Goal: Check status: Check status

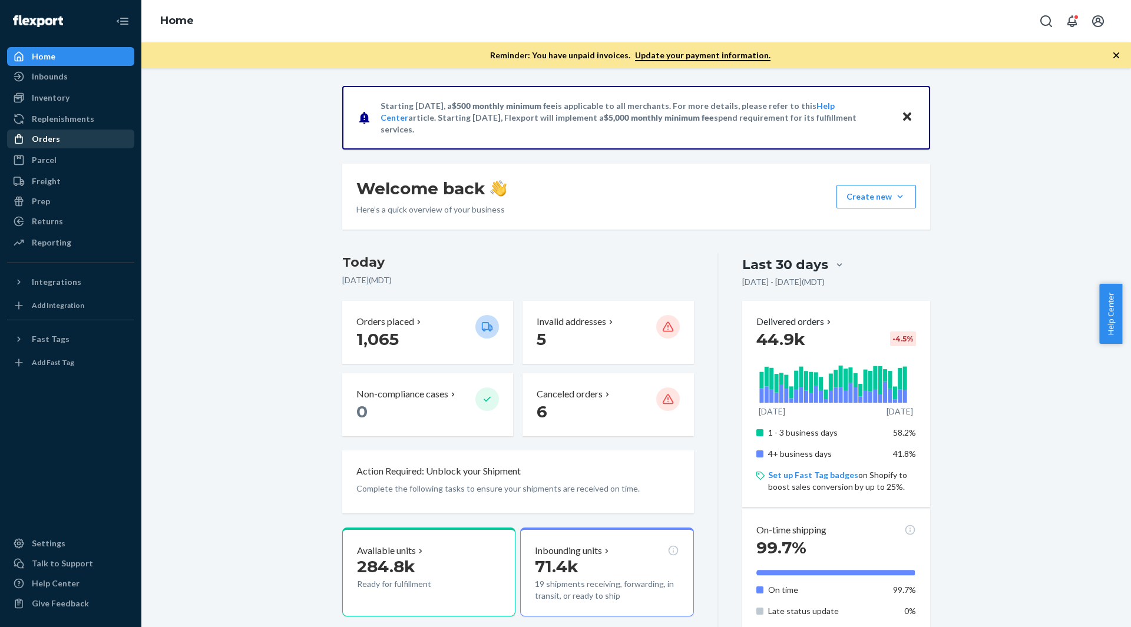
click at [71, 145] on div "Orders" at bounding box center [70, 139] width 125 height 16
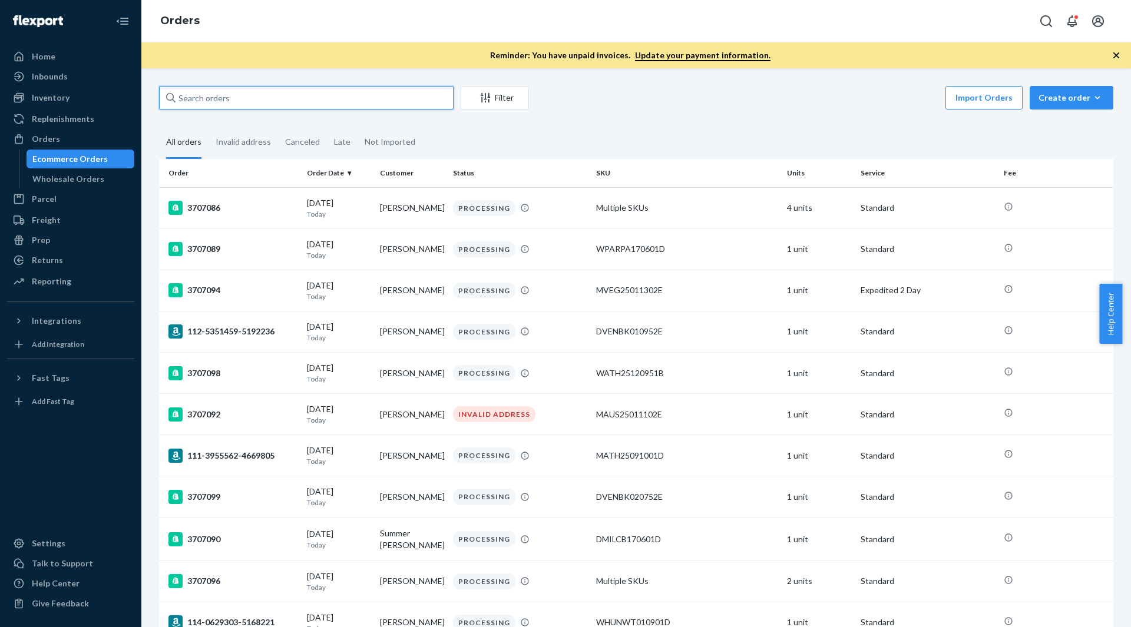
click at [250, 97] on input "text" at bounding box center [306, 98] width 294 height 24
paste input "3682393"
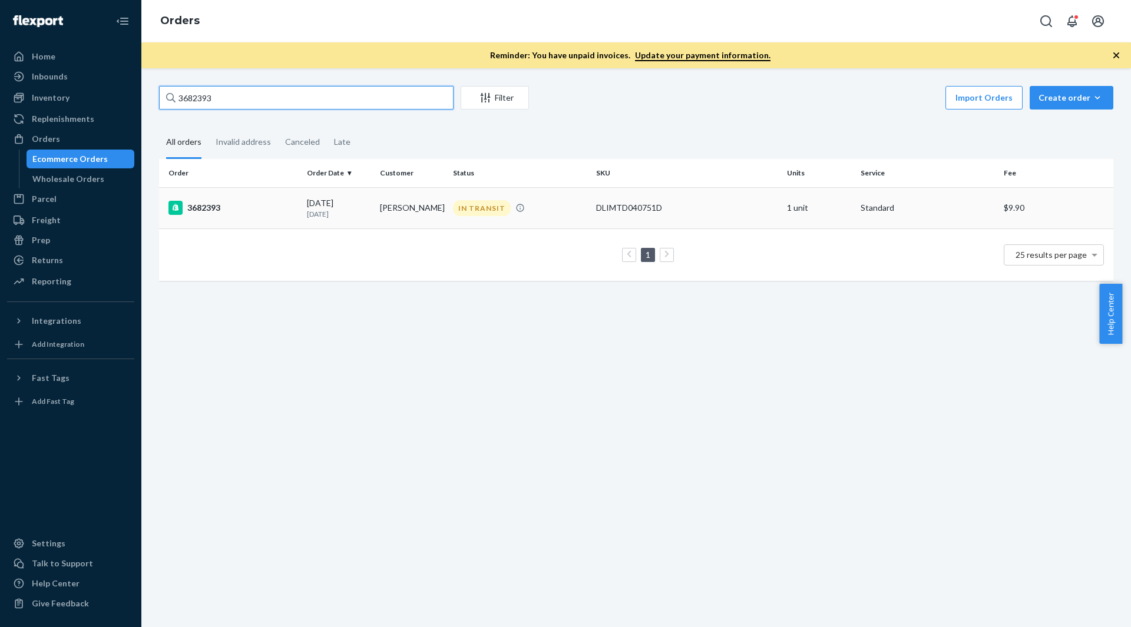
type input "3682393"
click at [259, 208] on div "3682393" at bounding box center [232, 208] width 129 height 14
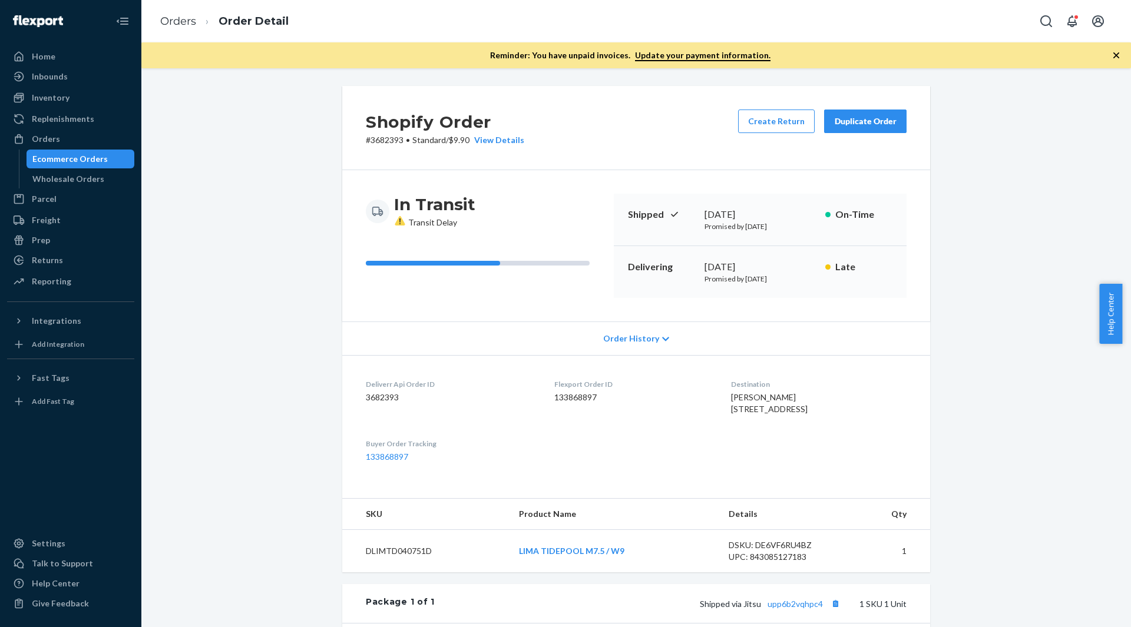
scroll to position [177, 0]
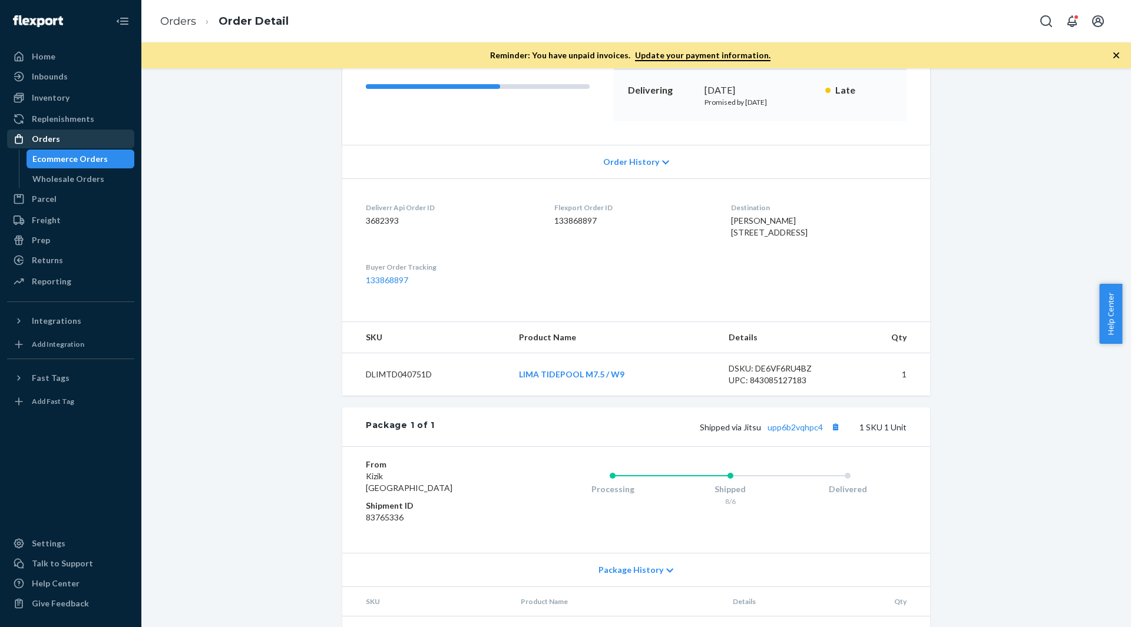
click at [87, 139] on div "Orders" at bounding box center [70, 139] width 125 height 16
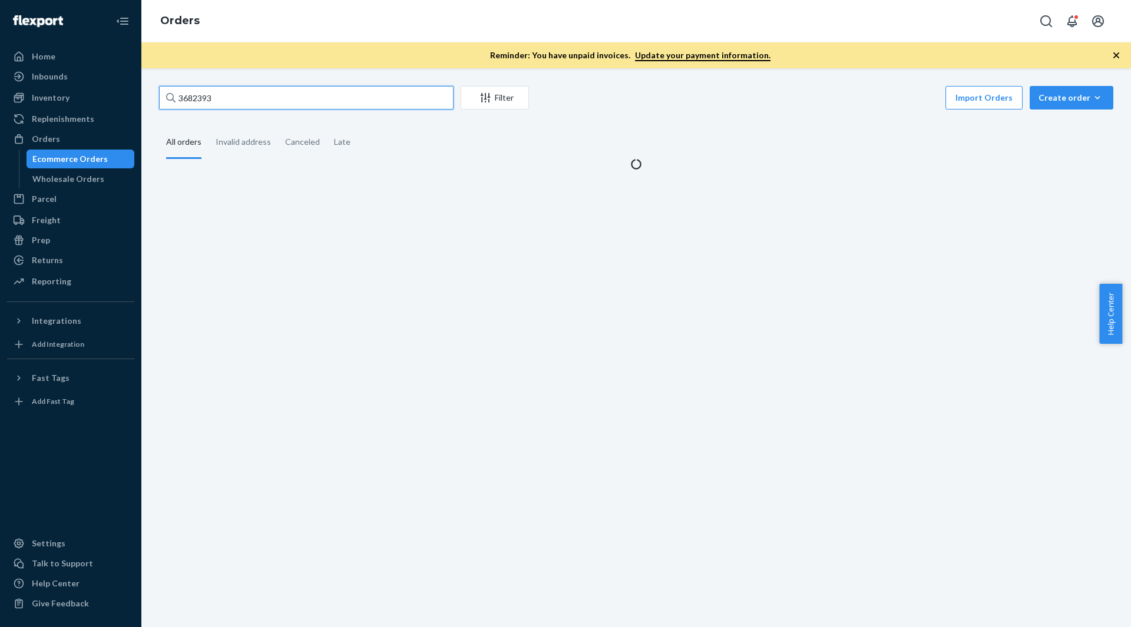
click at [296, 88] on input "3682393" at bounding box center [306, 98] width 294 height 24
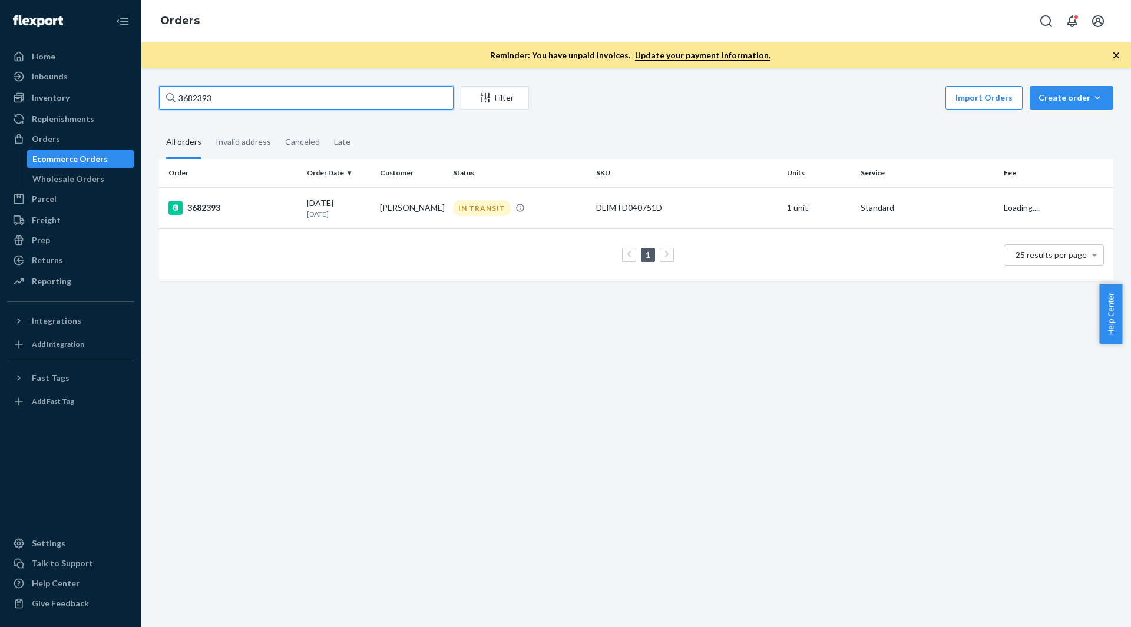
click at [296, 88] on input "3682393" at bounding box center [306, 98] width 294 height 24
paste input "76018"
type input "3676018"
click at [321, 202] on div "[DATE] [DATE]" at bounding box center [339, 208] width 64 height 22
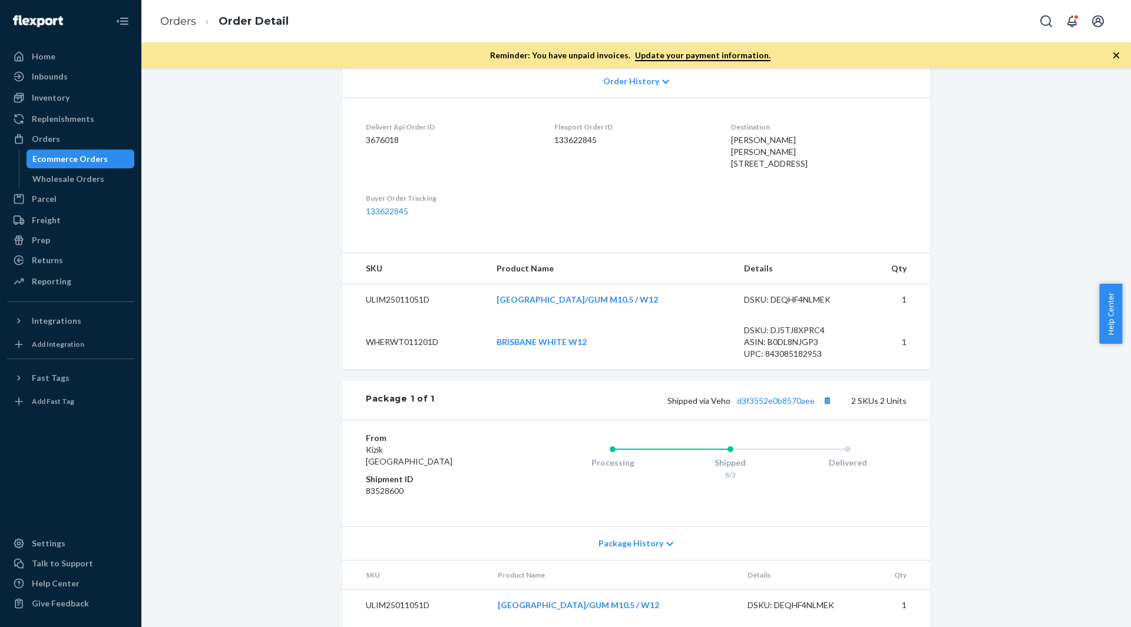
scroll to position [294, 0]
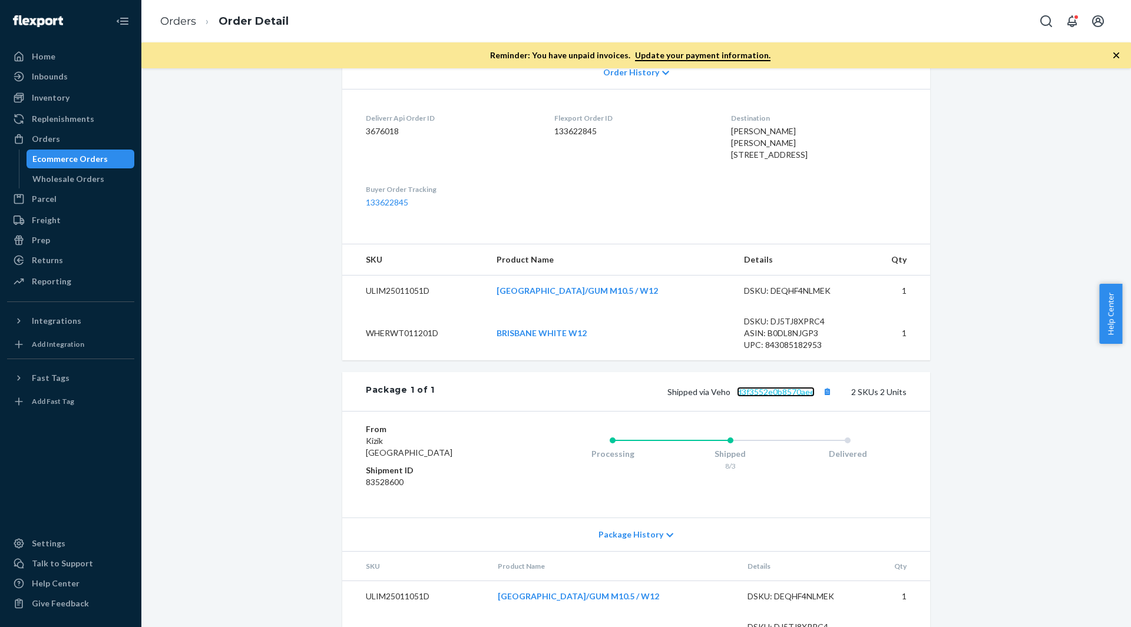
click at [764, 397] on link "d3f3552e0b8570aee" at bounding box center [776, 392] width 78 height 10
click at [820, 399] on button "Copy tracking number" at bounding box center [826, 391] width 15 height 15
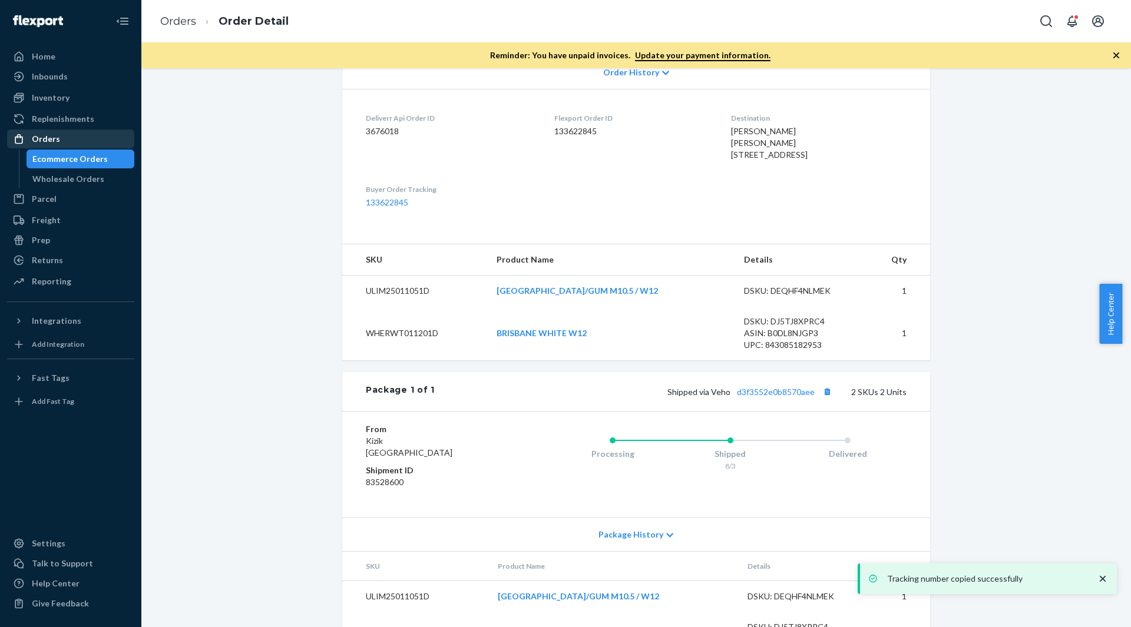
click at [69, 132] on div "Orders" at bounding box center [70, 139] width 125 height 16
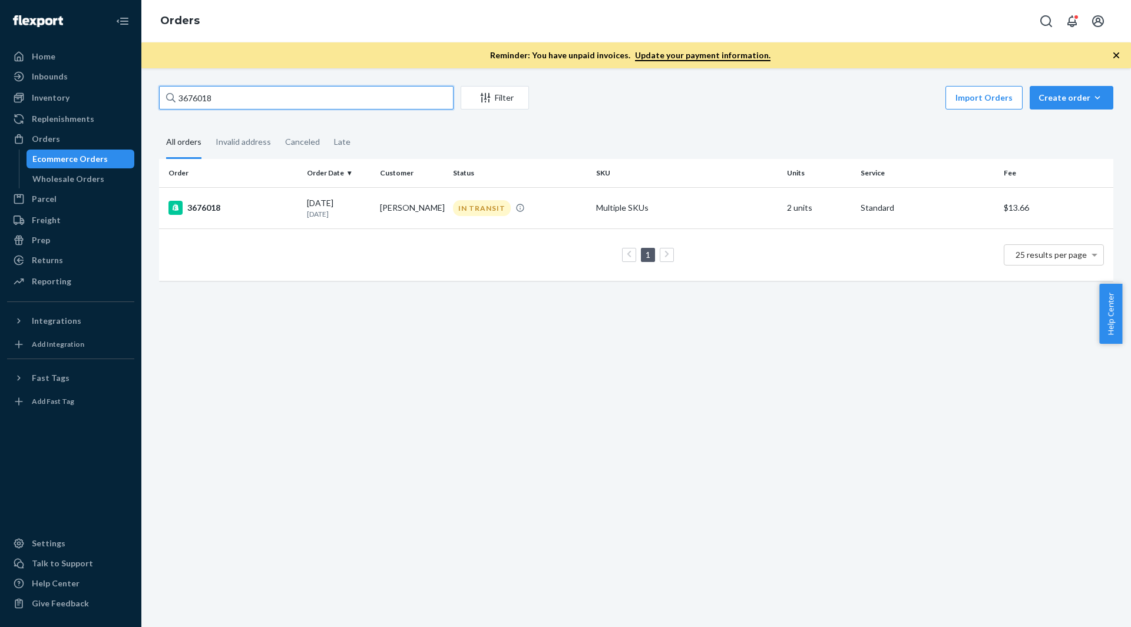
click at [236, 99] on input "3676018" at bounding box center [306, 98] width 294 height 24
paste input "705949"
type input "3705949"
click at [256, 204] on div "3705949" at bounding box center [232, 208] width 129 height 14
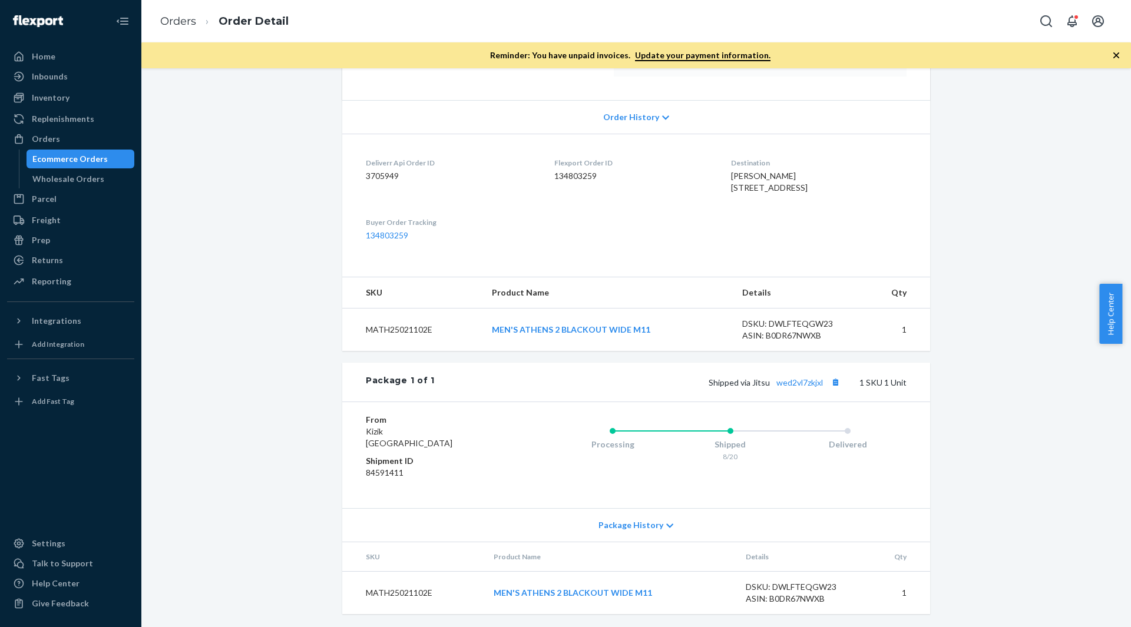
scroll to position [246, 0]
click at [833, 378] on button "Copy tracking number" at bounding box center [835, 380] width 15 height 15
click at [811, 381] on link "wed2vl7zkjxl" at bounding box center [799, 381] width 47 height 10
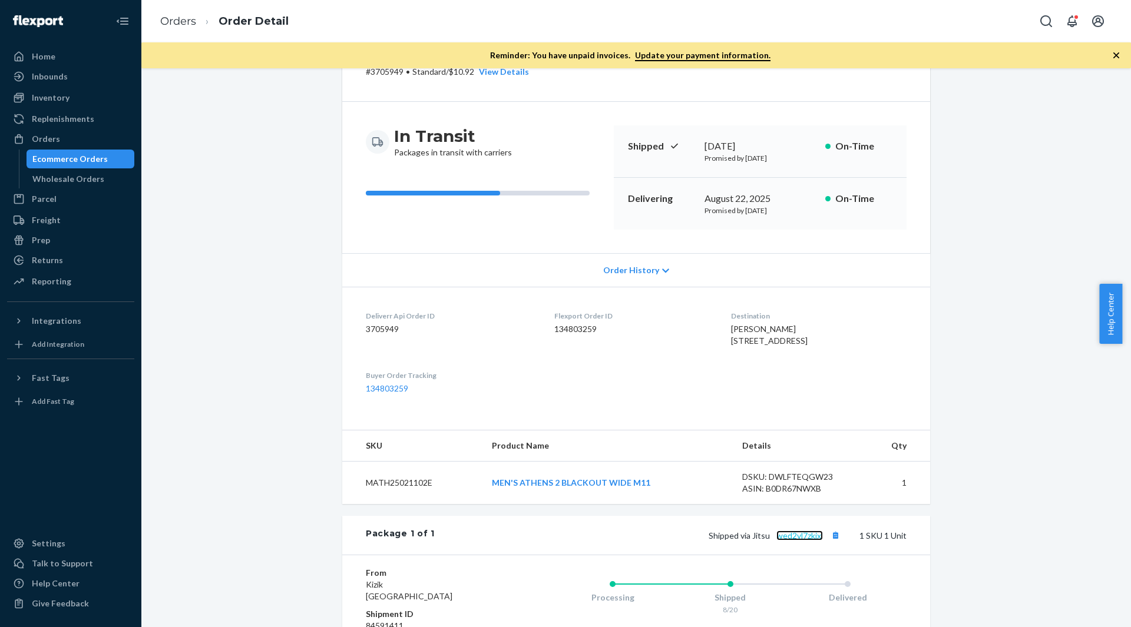
scroll to position [11, 0]
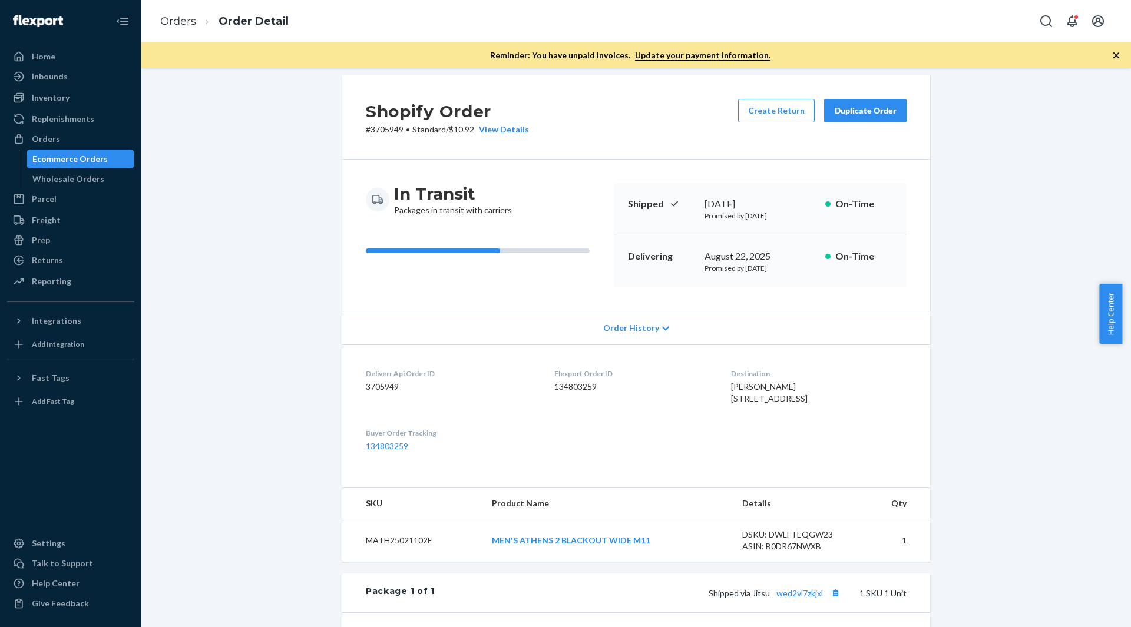
drag, startPoint x: 68, startPoint y: 144, endPoint x: 107, endPoint y: 149, distance: 38.6
click at [68, 144] on div "Orders" at bounding box center [70, 139] width 125 height 16
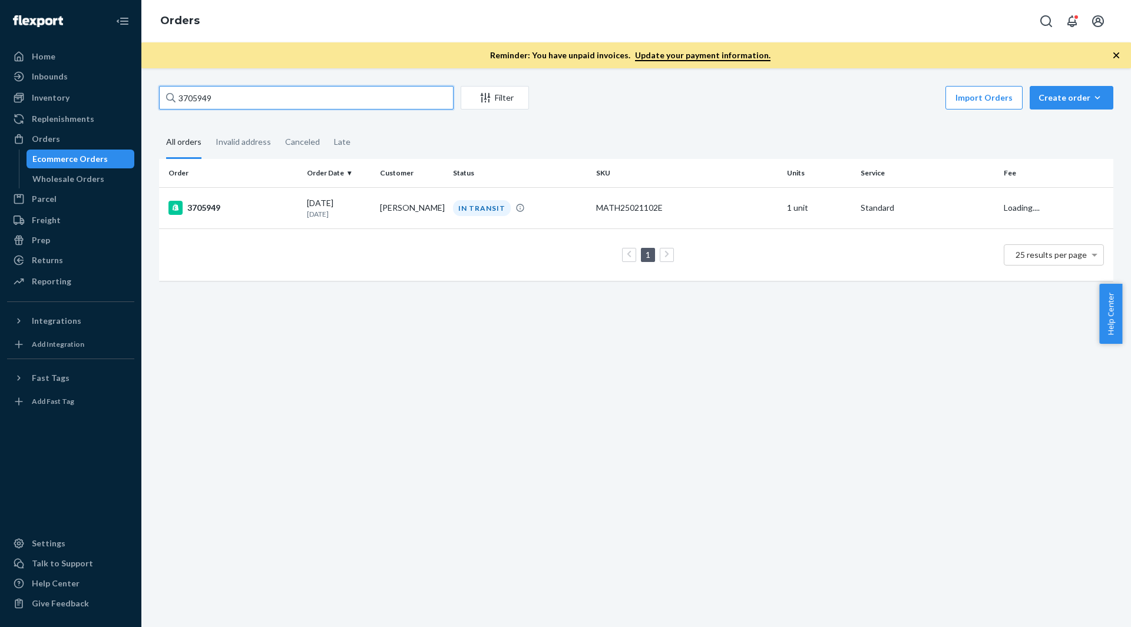
click at [234, 104] on input "3705949" at bounding box center [306, 98] width 294 height 24
paste input "1967"
type input "3701967"
click at [256, 204] on div "3701967" at bounding box center [232, 208] width 129 height 14
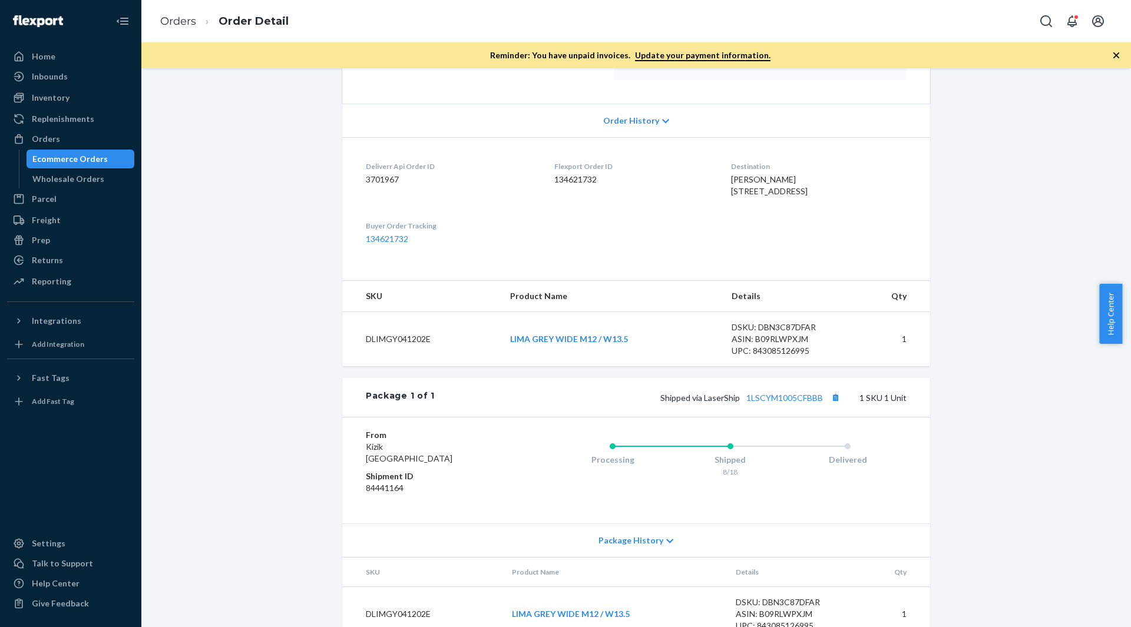
scroll to position [270, 0]
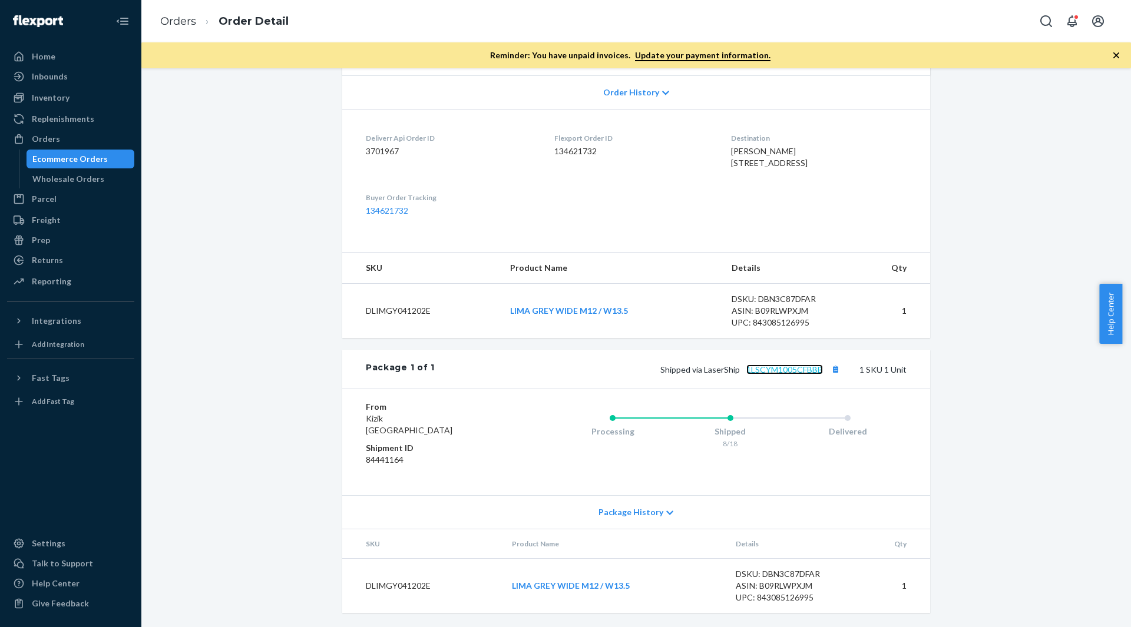
click at [790, 371] on link "1LSCYM1005CFBBB" at bounding box center [784, 370] width 77 height 10
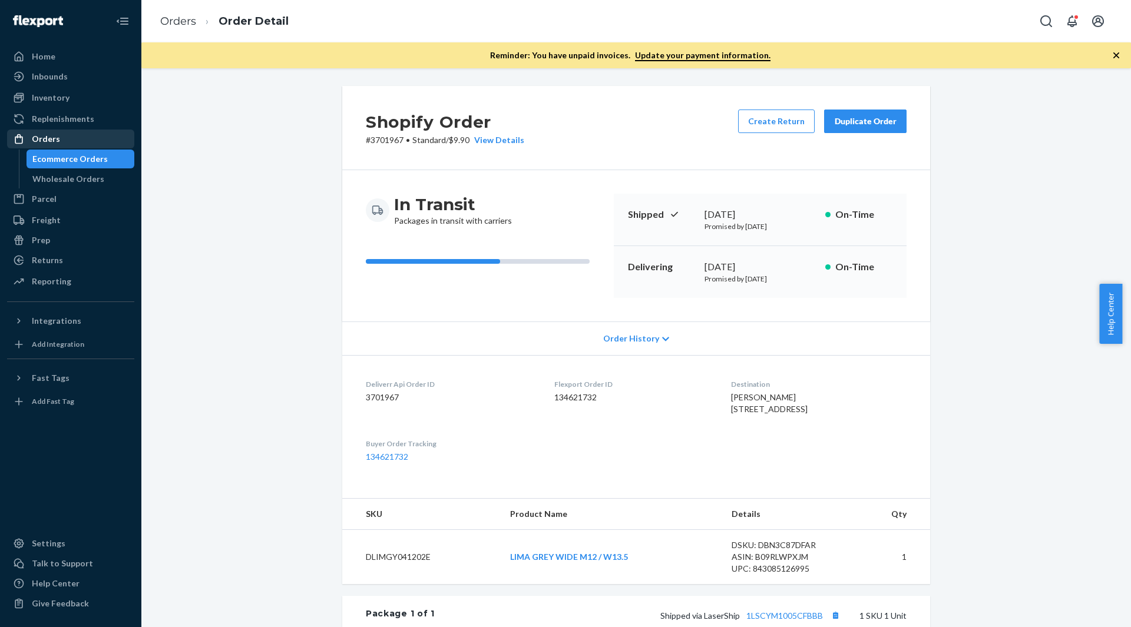
click at [95, 135] on div "Orders" at bounding box center [70, 139] width 125 height 16
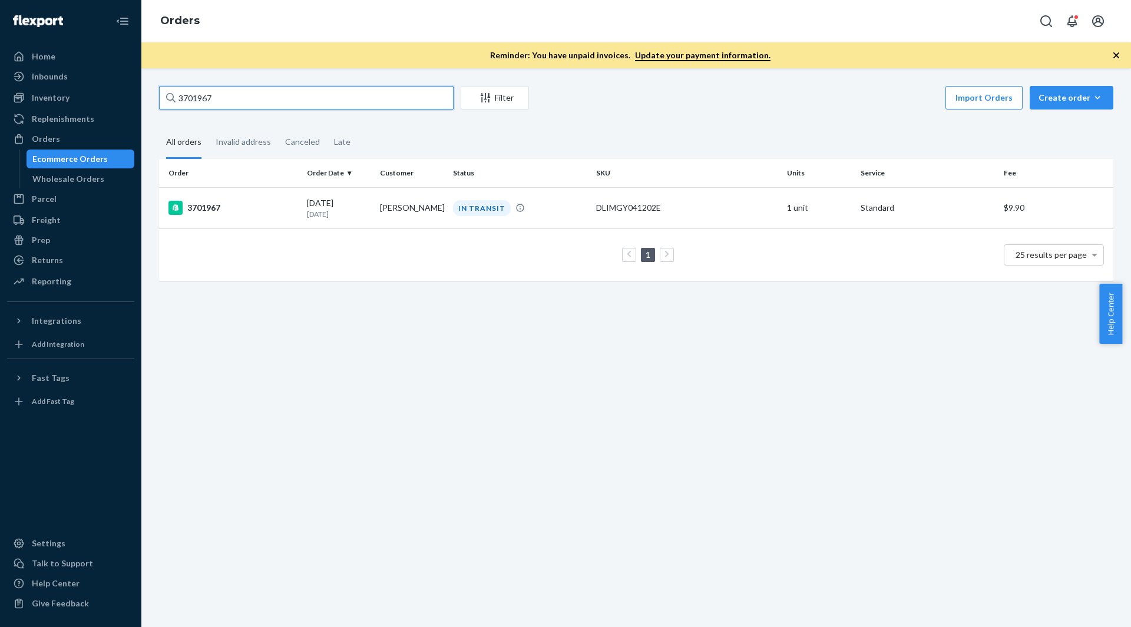
click at [233, 98] on input "3701967" at bounding box center [306, 98] width 294 height 24
paste input "694443"
type input "3694443"
click at [253, 210] on div "3694443" at bounding box center [232, 208] width 129 height 14
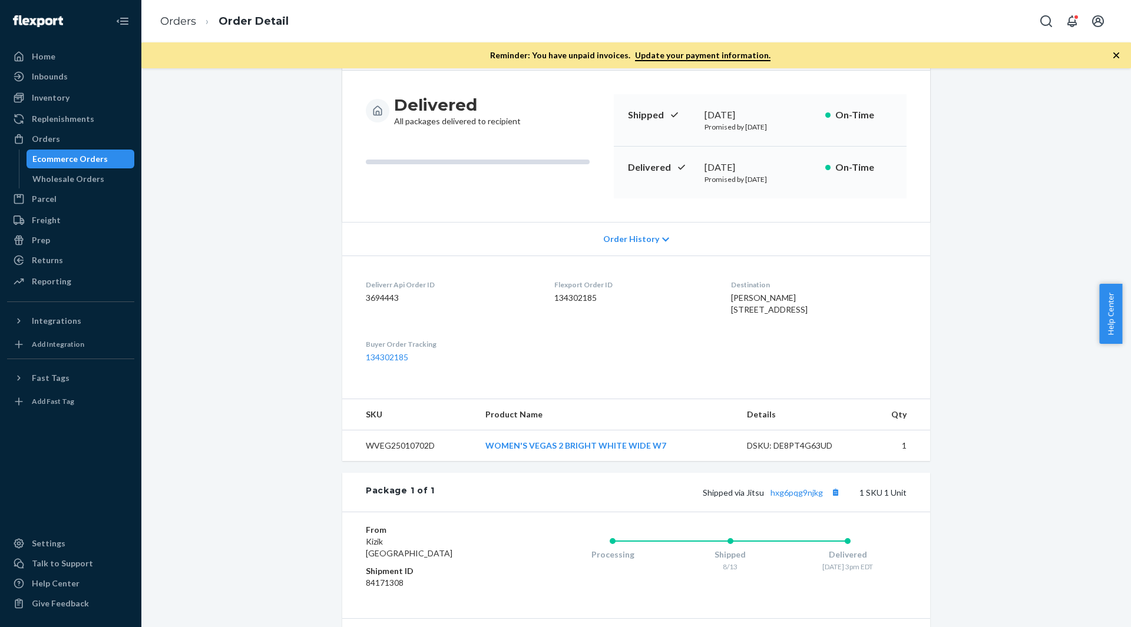
scroll to position [223, 0]
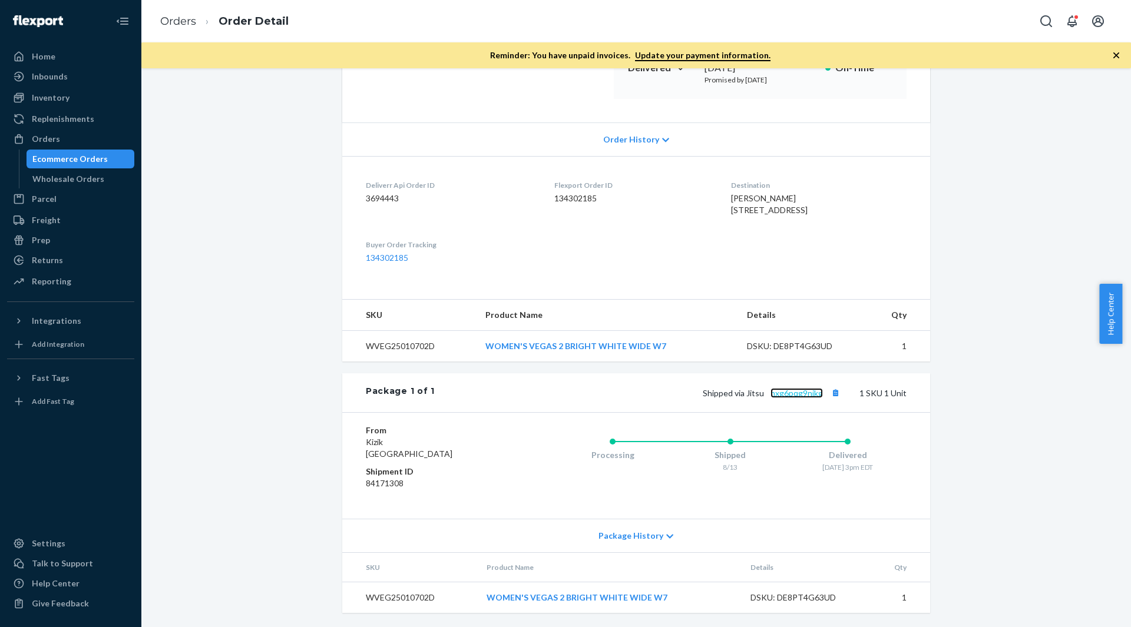
click at [803, 393] on link "hxg6pqg9njkg" at bounding box center [796, 393] width 52 height 10
click at [95, 137] on div "Orders" at bounding box center [70, 139] width 125 height 16
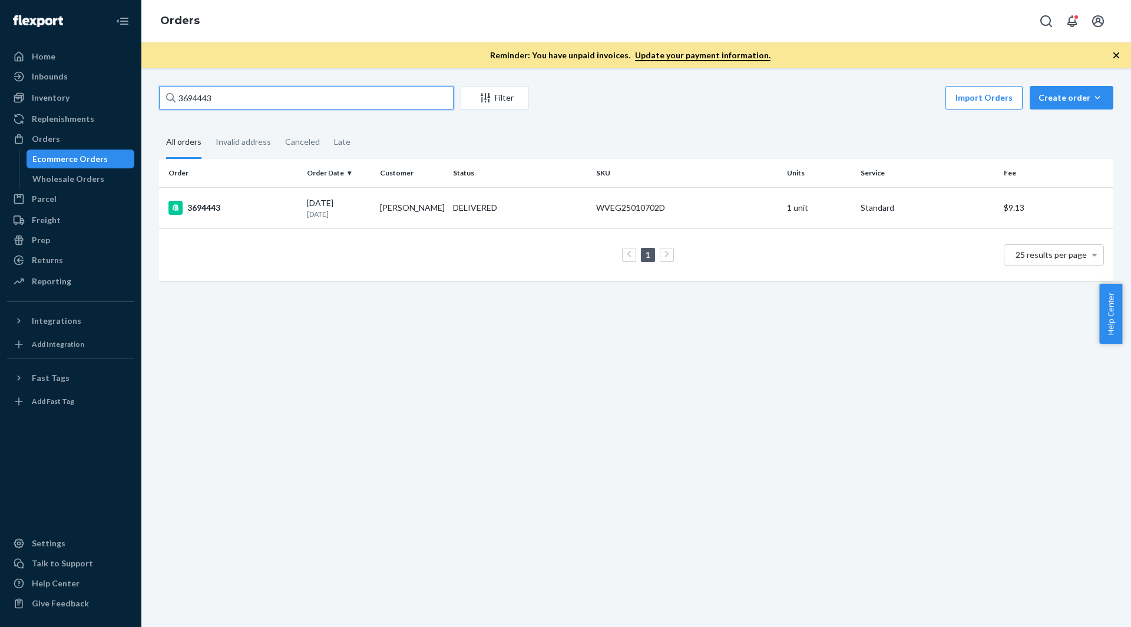
click at [304, 101] on input "3694443" at bounding box center [306, 98] width 294 height 24
paste input "526"
type input "3694526"
click at [334, 211] on p "[DATE]" at bounding box center [339, 214] width 64 height 10
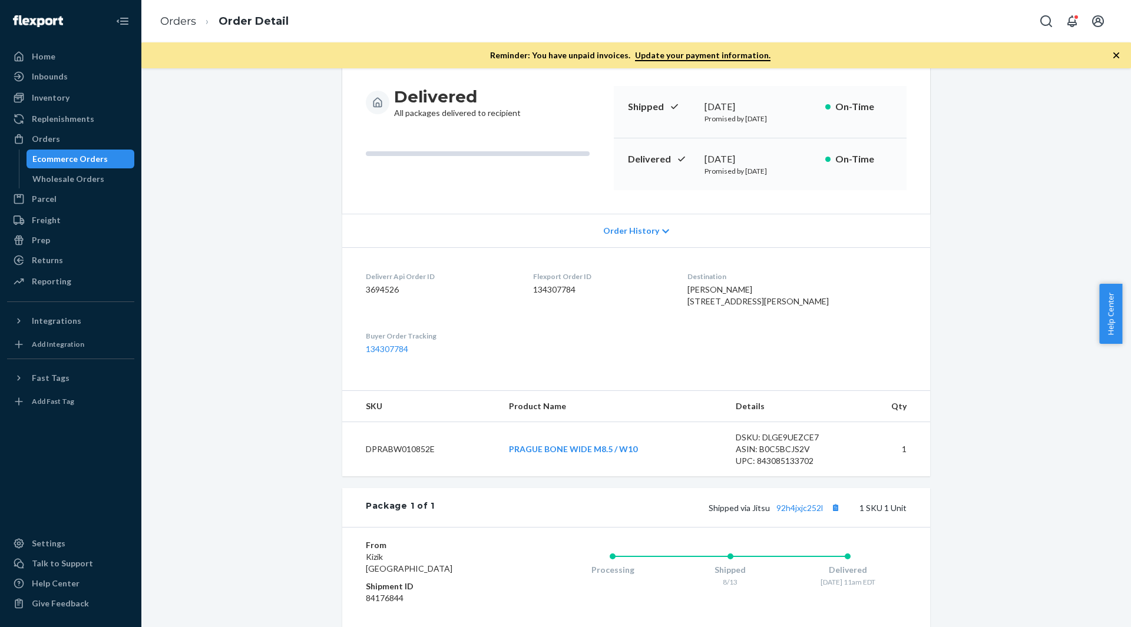
scroll to position [177, 0]
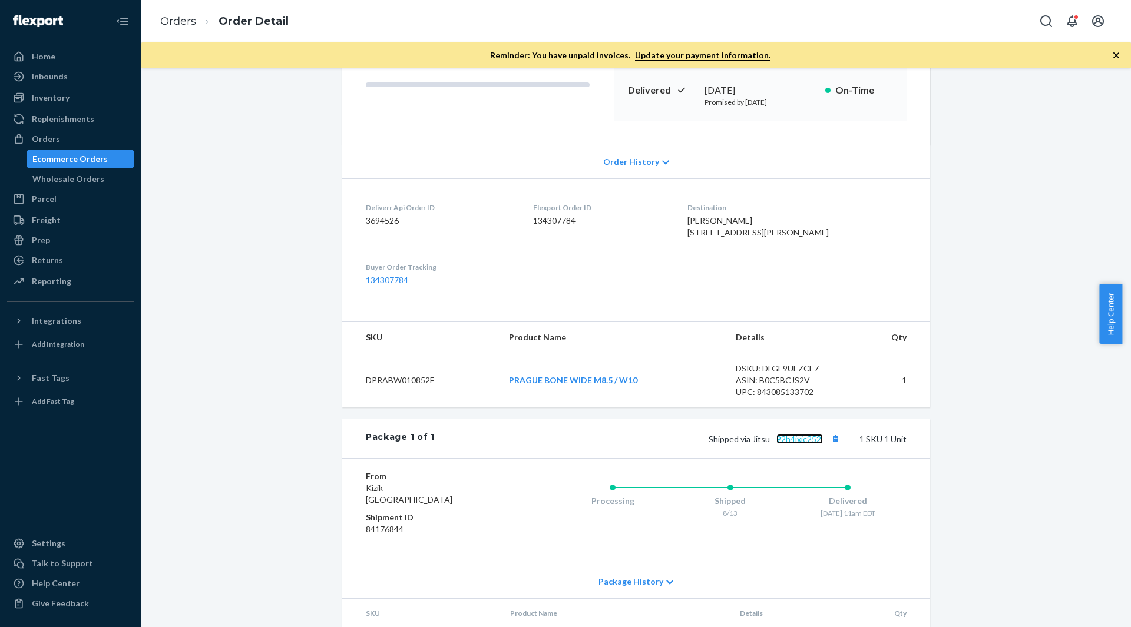
click at [816, 444] on link "92h4jxjc252l" at bounding box center [799, 439] width 47 height 10
drag, startPoint x: 74, startPoint y: 132, endPoint x: 82, endPoint y: 130, distance: 9.1
click at [74, 132] on div "Orders" at bounding box center [70, 139] width 125 height 16
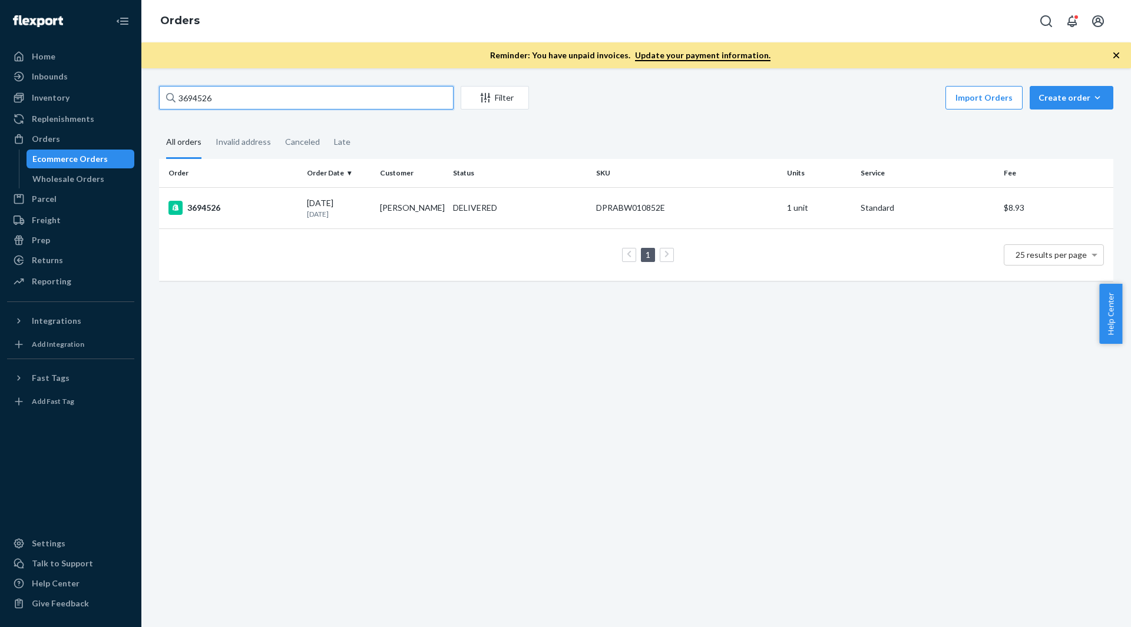
click at [229, 101] on input "3694526" at bounding box center [306, 98] width 294 height 24
paste input "70138"
type input "3701386"
click at [249, 206] on div "3701386" at bounding box center [232, 208] width 129 height 14
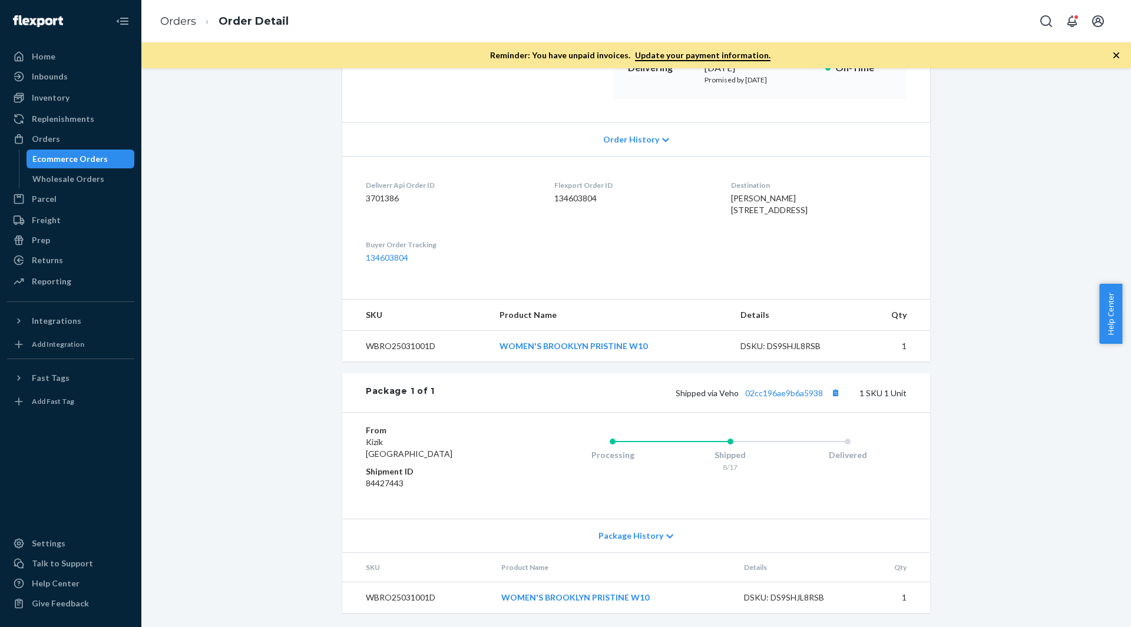
scroll to position [223, 0]
click at [782, 395] on link "02cc196ae9b6a5938" at bounding box center [784, 393] width 78 height 10
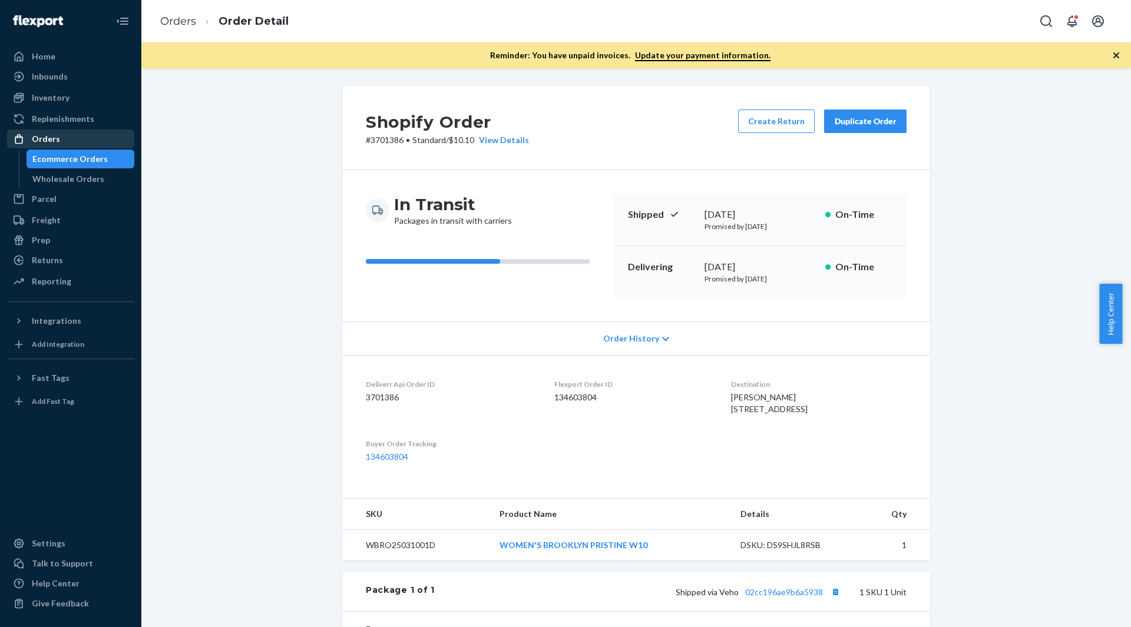
click at [47, 134] on div "Orders" at bounding box center [46, 139] width 28 height 12
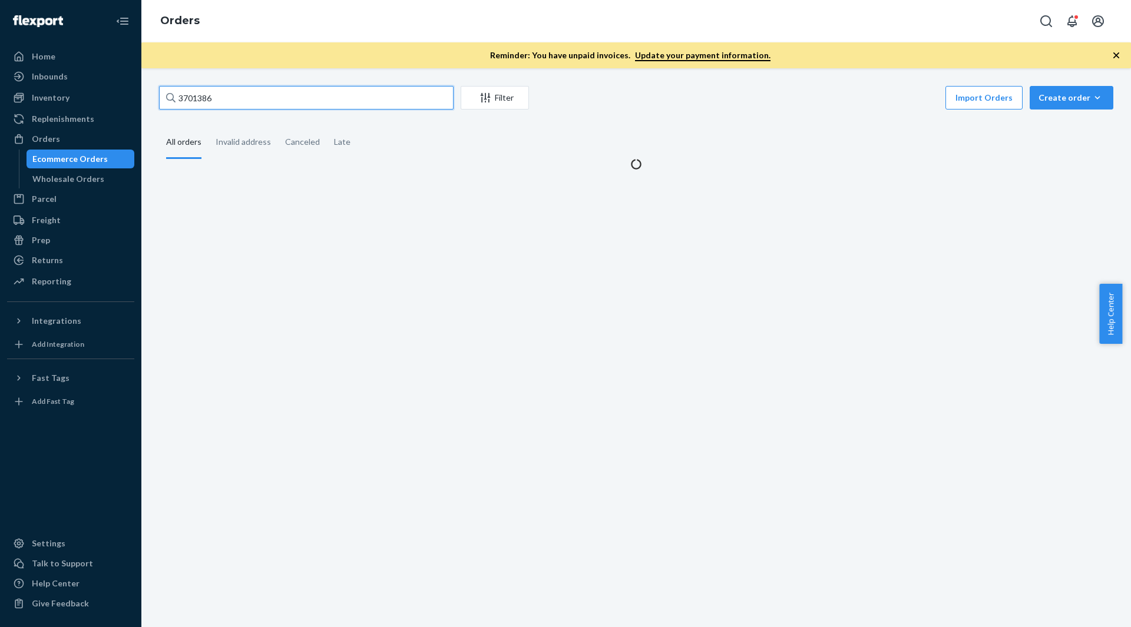
click at [284, 101] on input "3701386" at bounding box center [306, 98] width 294 height 24
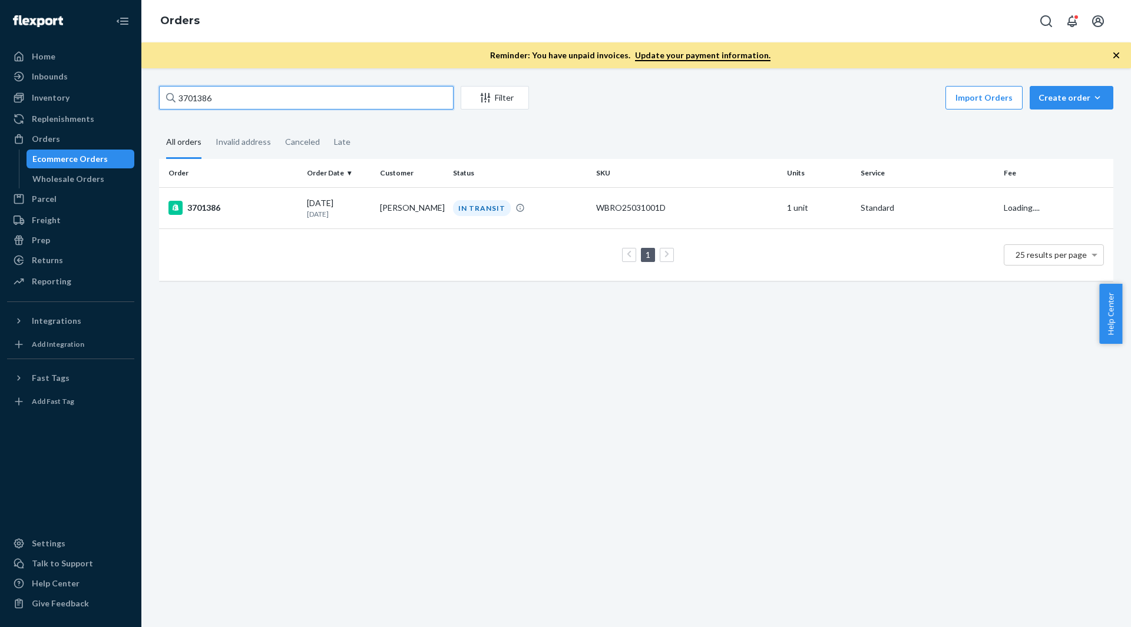
click at [284, 101] on input "3701386" at bounding box center [306, 98] width 294 height 24
paste input "699270"
type input "3699270"
click at [272, 206] on div "3699270" at bounding box center [232, 208] width 129 height 14
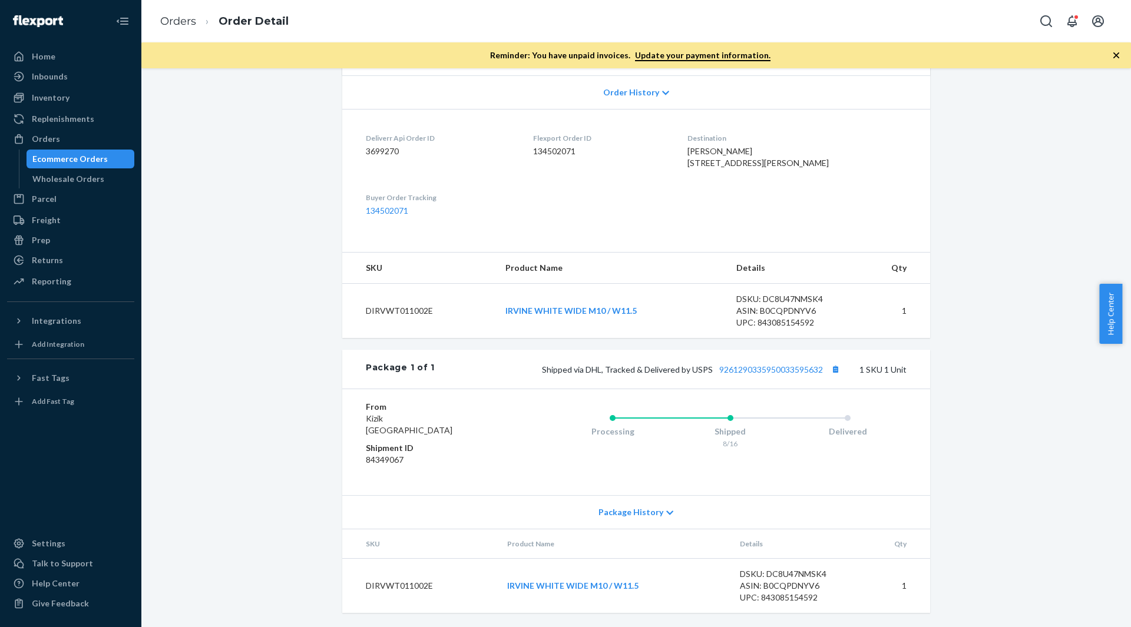
scroll to position [270, 0]
click at [780, 368] on link "9261290335950033595632" at bounding box center [771, 370] width 104 height 10
